Goal: Transaction & Acquisition: Obtain resource

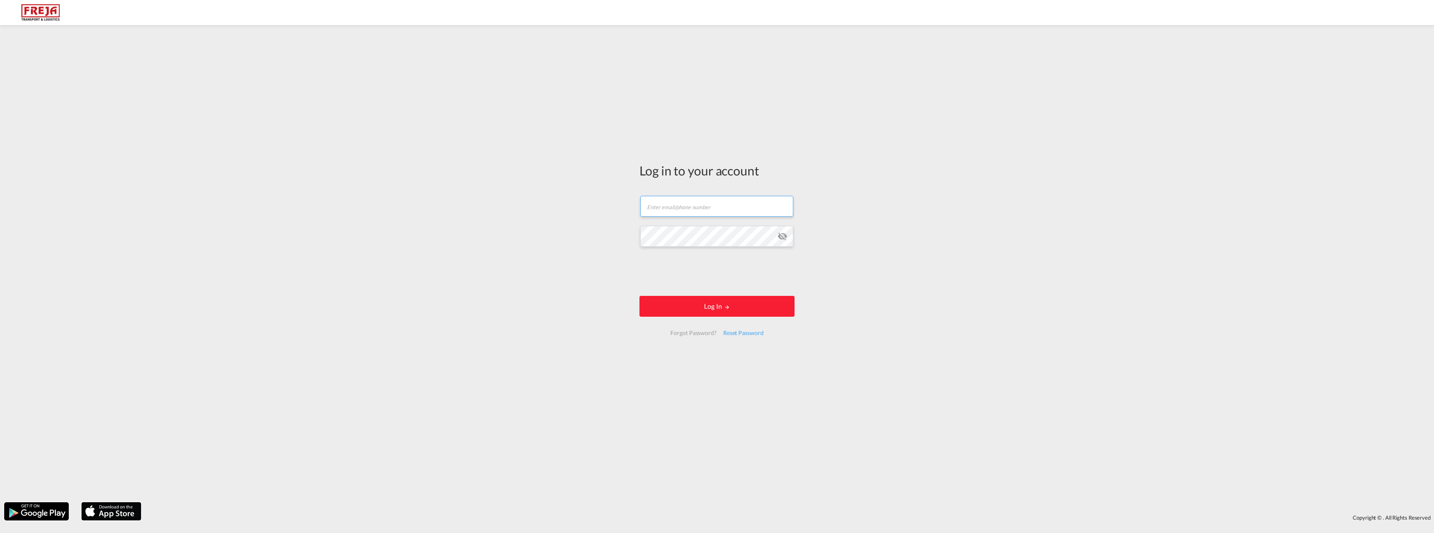
click at [665, 214] on input "text" at bounding box center [716, 206] width 153 height 21
click at [989, 151] on div "Log in to your account Email field is required Password field is required Log I…" at bounding box center [717, 263] width 1434 height 469
click at [695, 201] on input "text" at bounding box center [716, 202] width 153 height 21
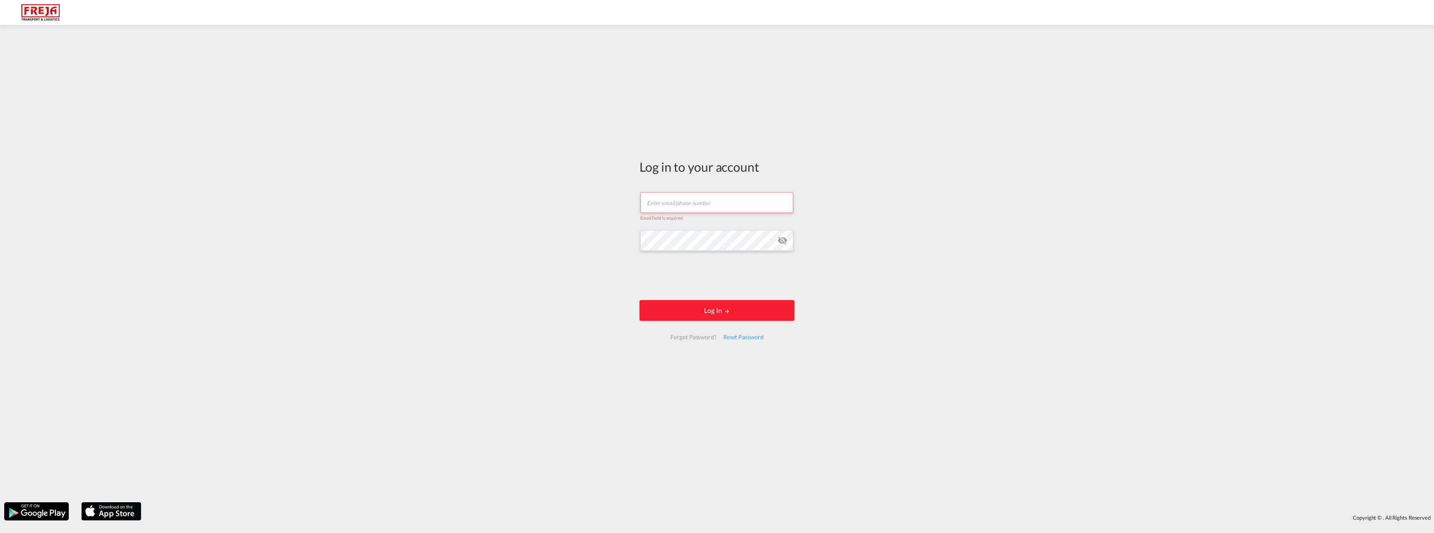
type input "[EMAIL_ADDRESS][DOMAIN_NAME]"
click at [640, 296] on button "Log In" at bounding box center [717, 306] width 155 height 21
click at [713, 308] on button "Log In" at bounding box center [717, 311] width 155 height 21
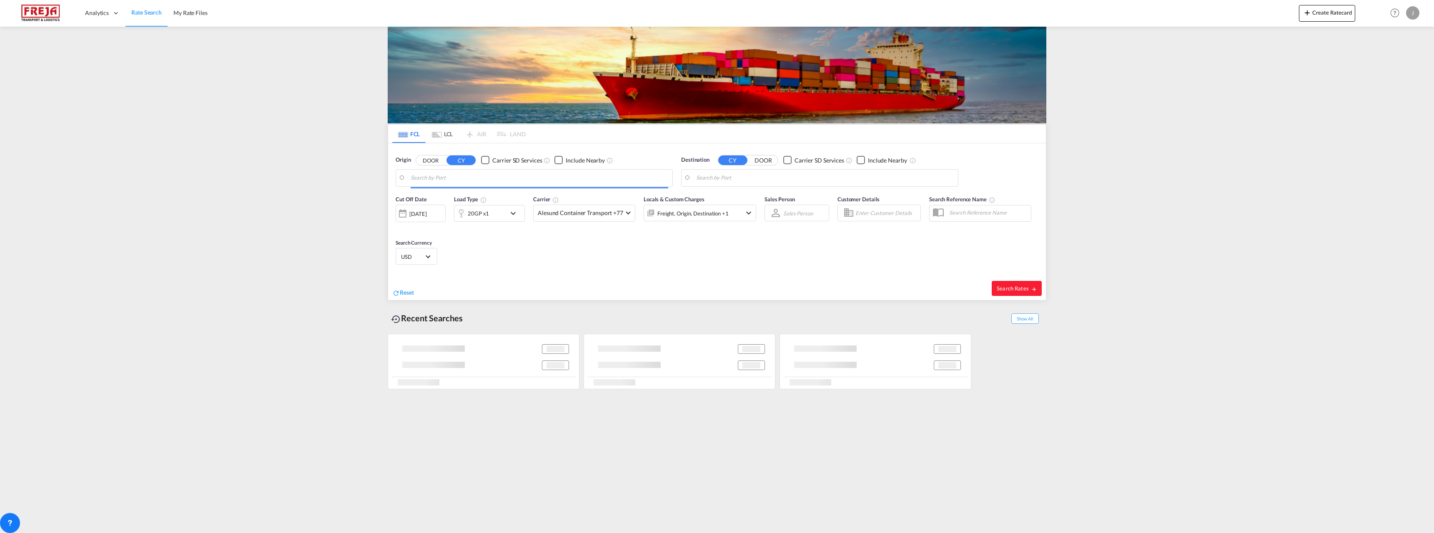
type input "[GEOGRAPHIC_DATA], NOOSL"
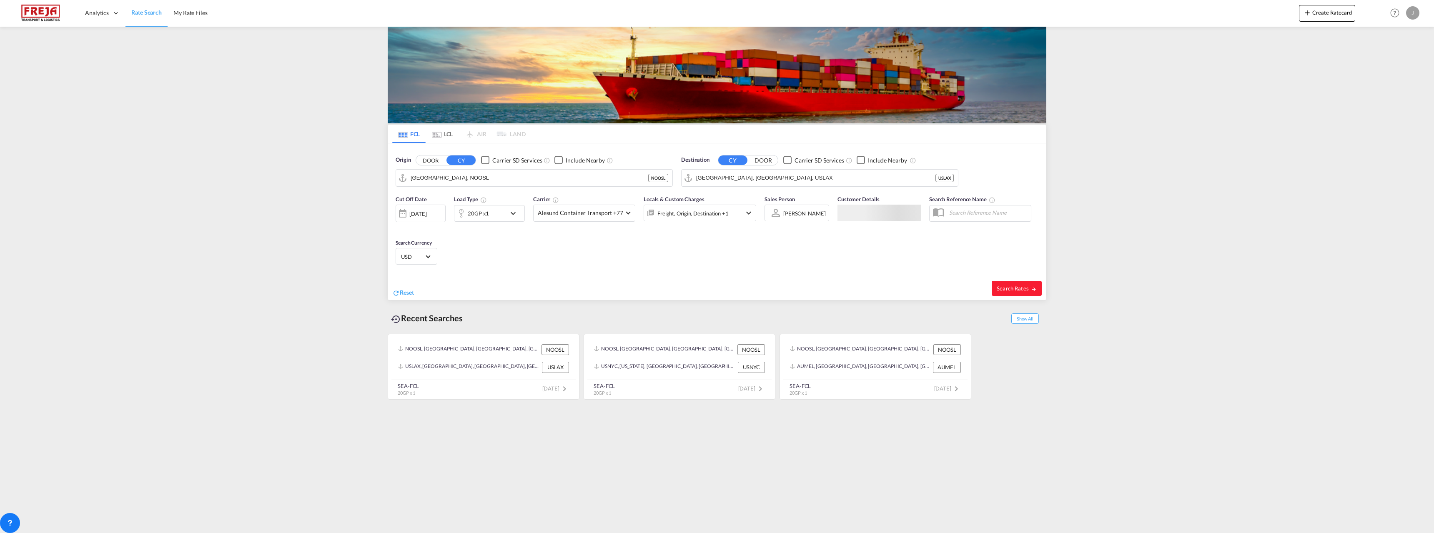
click at [753, 169] on div "[GEOGRAPHIC_DATA], CA, USLAX USLAX" at bounding box center [819, 178] width 277 height 18
click at [753, 175] on input "[GEOGRAPHIC_DATA], [GEOGRAPHIC_DATA], USLAX" at bounding box center [825, 178] width 258 height 13
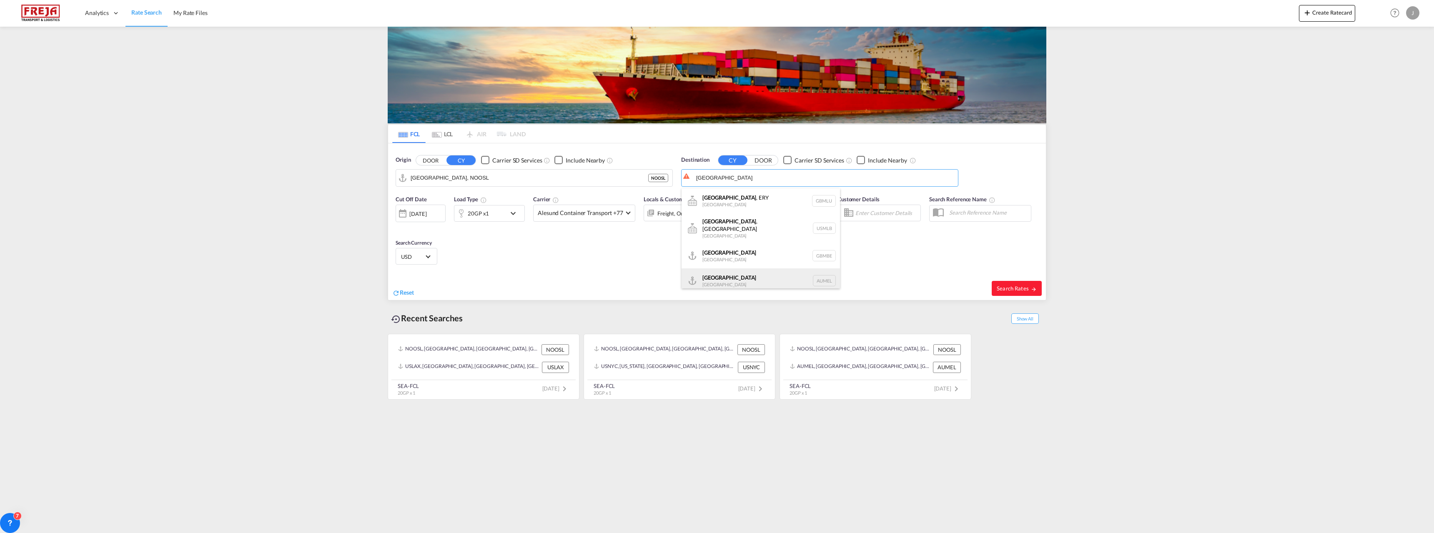
click at [758, 270] on div "[GEOGRAPHIC_DATA] [GEOGRAPHIC_DATA] AUMEL" at bounding box center [761, 281] width 158 height 25
type input "[GEOGRAPHIC_DATA], [GEOGRAPHIC_DATA]"
click at [578, 214] on span "Alesund Container Transport +77" at bounding box center [580, 213] width 85 height 8
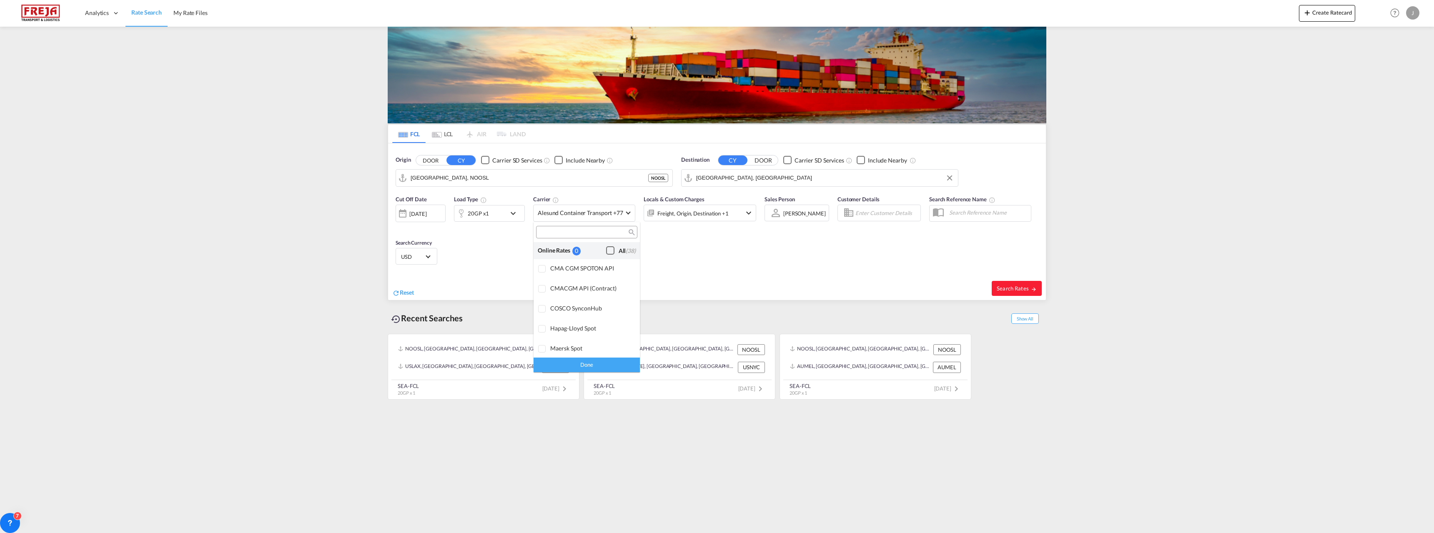
click at [619, 251] on div "All (38)" at bounding box center [627, 251] width 17 height 8
click at [591, 362] on div "Done" at bounding box center [587, 365] width 106 height 15
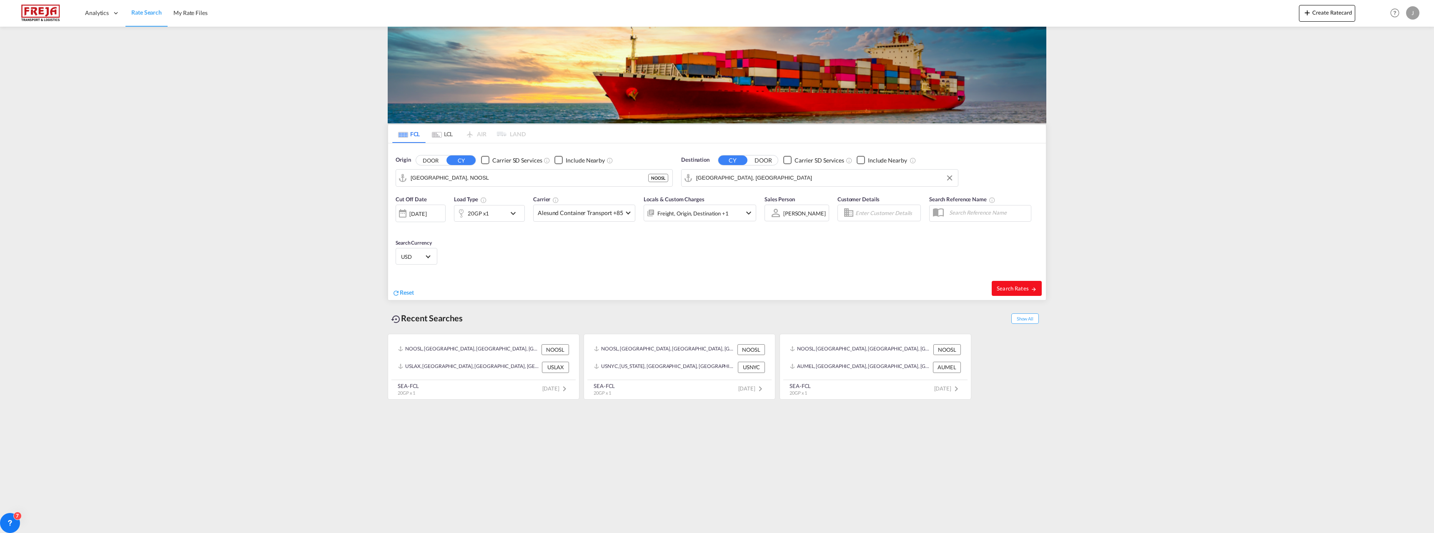
click at [1023, 287] on span "Search Rates" at bounding box center [1017, 288] width 40 height 7
type input "NOOSL to AUMEL / [DATE]"
